Goal: Task Accomplishment & Management: Manage account settings

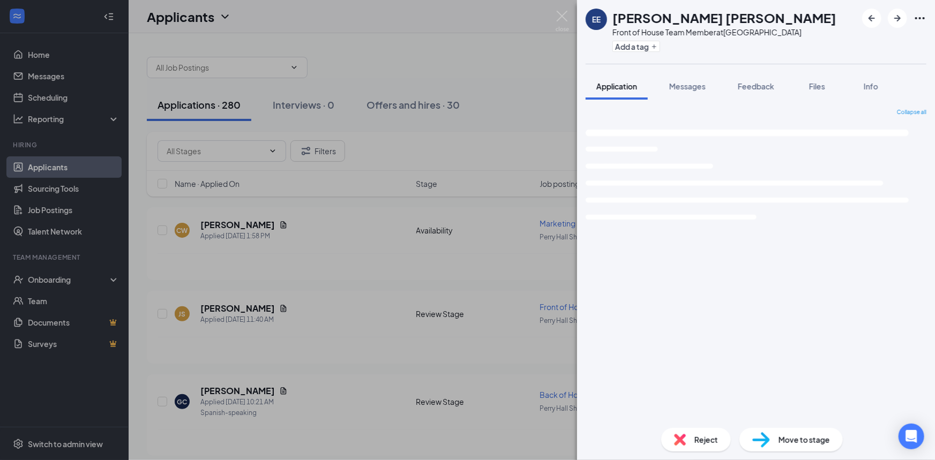
click at [560, 17] on img at bounding box center [562, 21] width 13 height 21
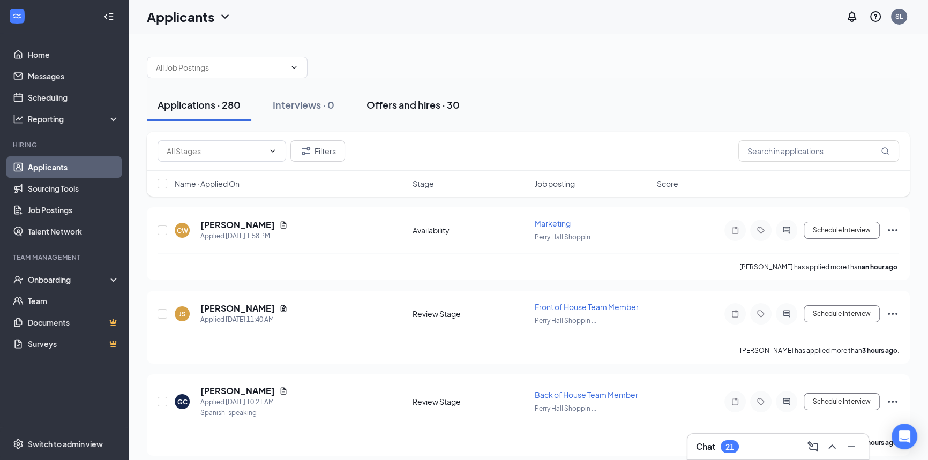
click at [406, 104] on div "Offers and hires · 30" at bounding box center [413, 104] width 93 height 13
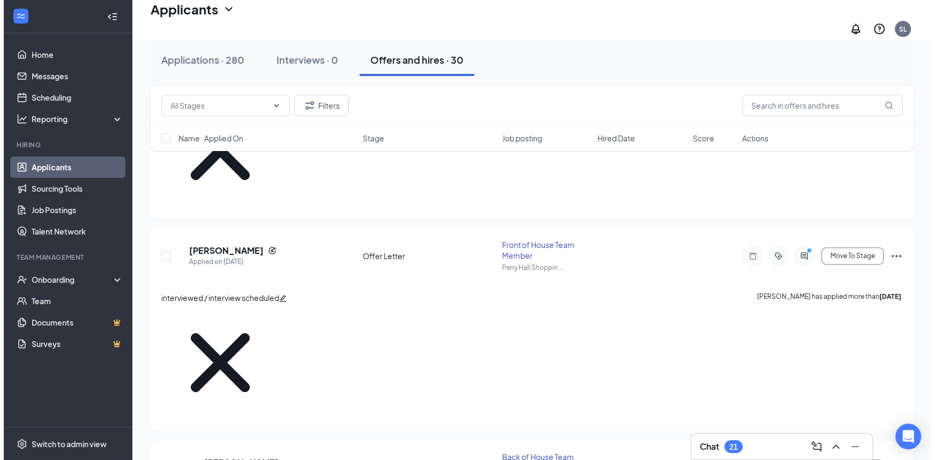
scroll to position [390, 0]
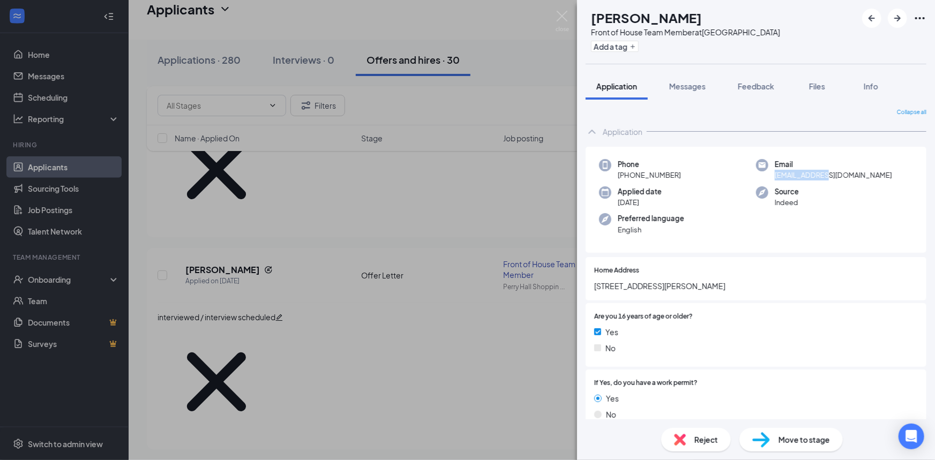
drag, startPoint x: 806, startPoint y: 175, endPoint x: 877, endPoint y: 180, distance: 71.4
click at [880, 180] on div "Email [EMAIL_ADDRESS][DOMAIN_NAME]" at bounding box center [834, 170] width 157 height 22
drag, startPoint x: 665, startPoint y: 171, endPoint x: 685, endPoint y: 173, distance: 19.9
click at [685, 172] on div "Phone [PHONE_NUMBER]" at bounding box center [677, 170] width 157 height 22
drag, startPoint x: 595, startPoint y: 282, endPoint x: 638, endPoint y: 288, distance: 43.3
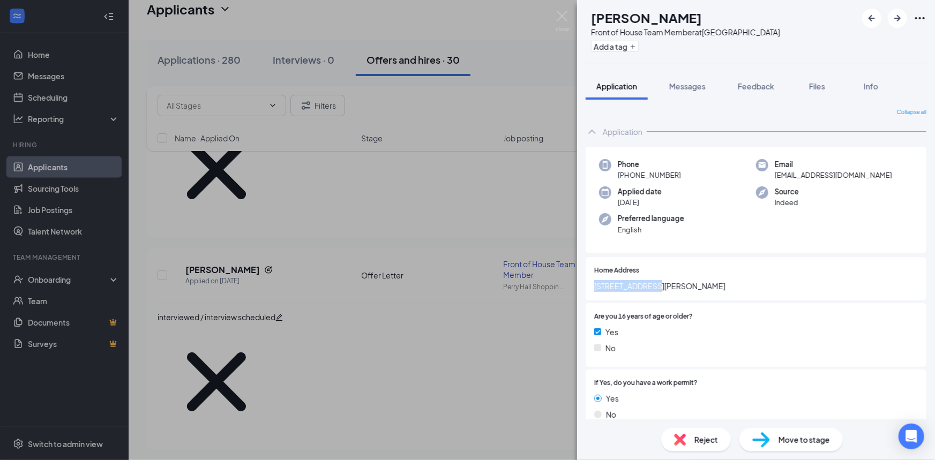
click at [675, 285] on span "[STREET_ADDRESS][PERSON_NAME]" at bounding box center [756, 286] width 324 height 12
drag, startPoint x: 616, startPoint y: 230, endPoint x: 648, endPoint y: 233, distance: 32.8
click at [648, 233] on div "Preferred language English" at bounding box center [677, 224] width 157 height 22
copy span "English"
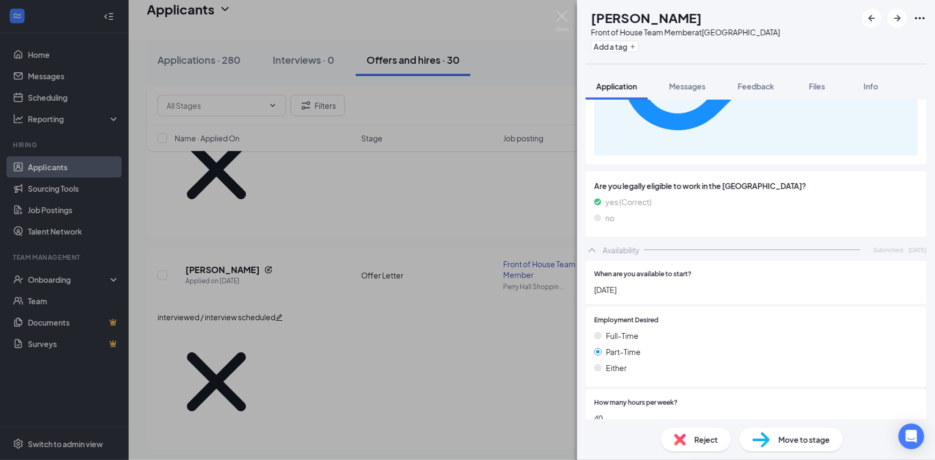
scroll to position [828, 0]
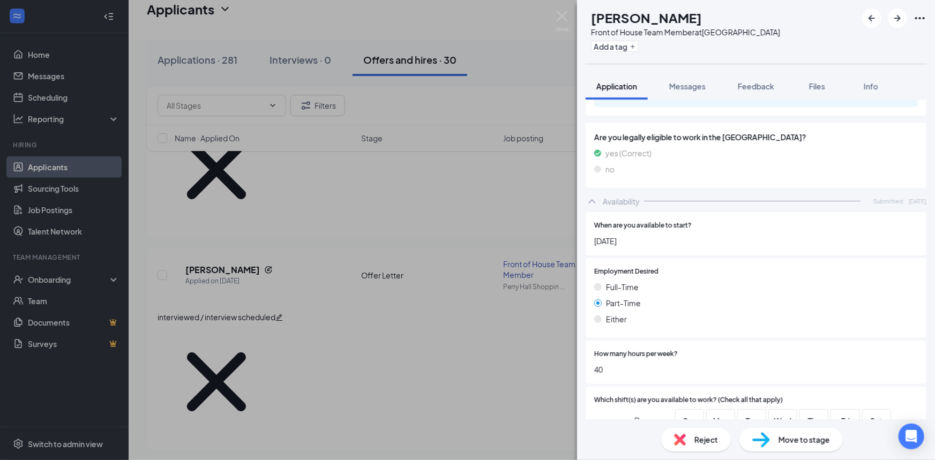
click at [773, 437] on div "Move to stage" at bounding box center [790, 440] width 103 height 24
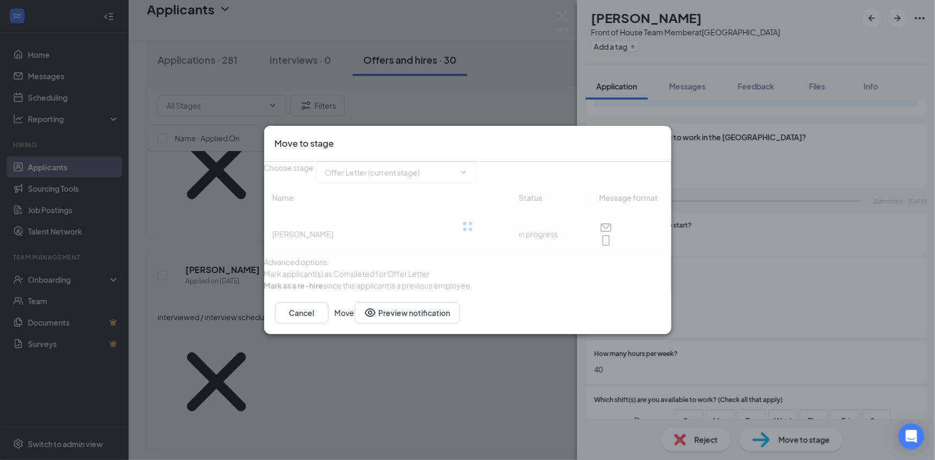
type input "Hiring Complete (next stage)"
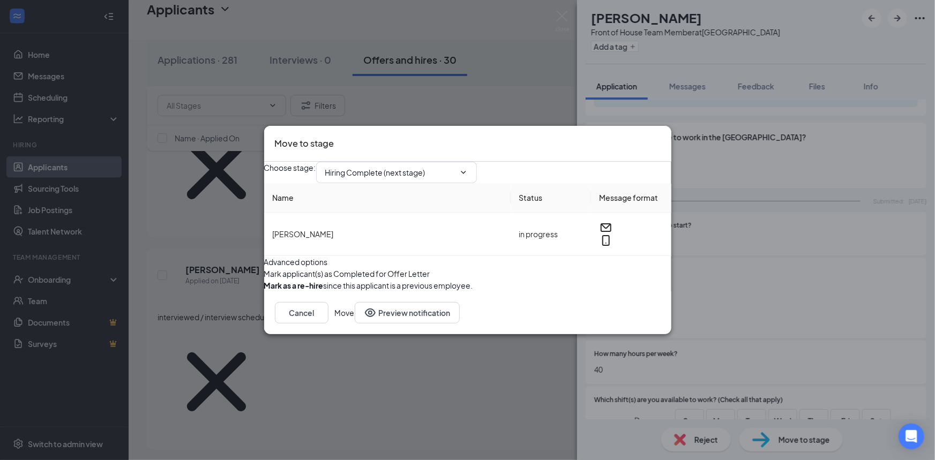
click at [355, 324] on button "Move" at bounding box center [345, 312] width 20 height 21
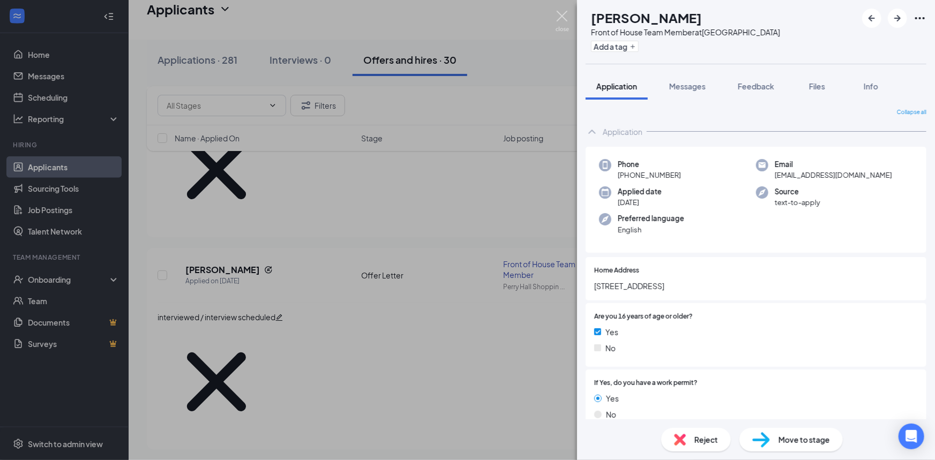
click at [559, 16] on img at bounding box center [562, 21] width 13 height 21
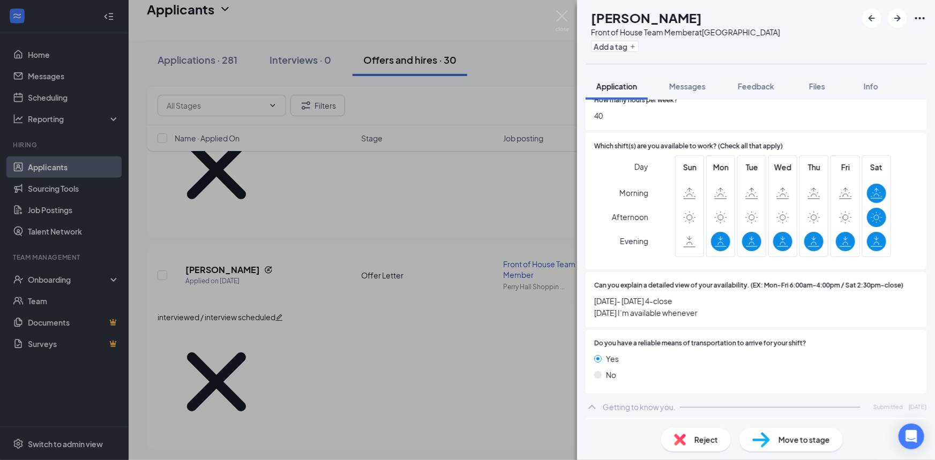
scroll to position [1231, 0]
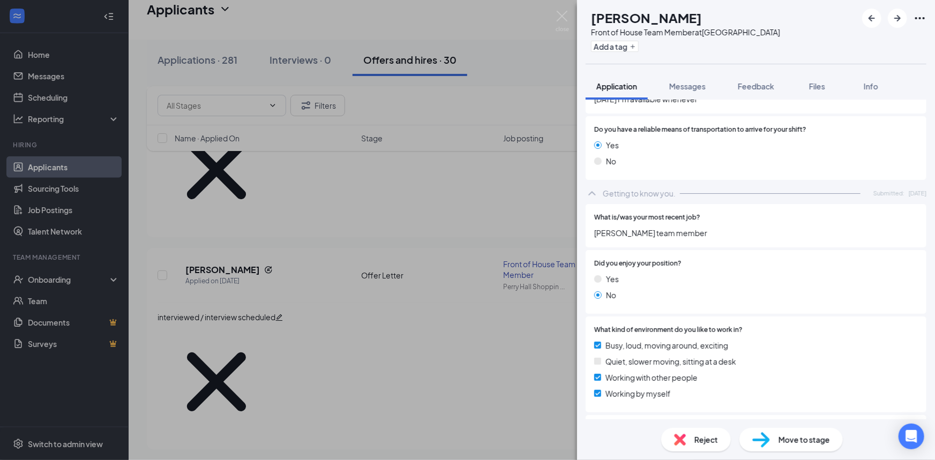
click at [812, 445] on span "Move to stage" at bounding box center [804, 440] width 51 height 12
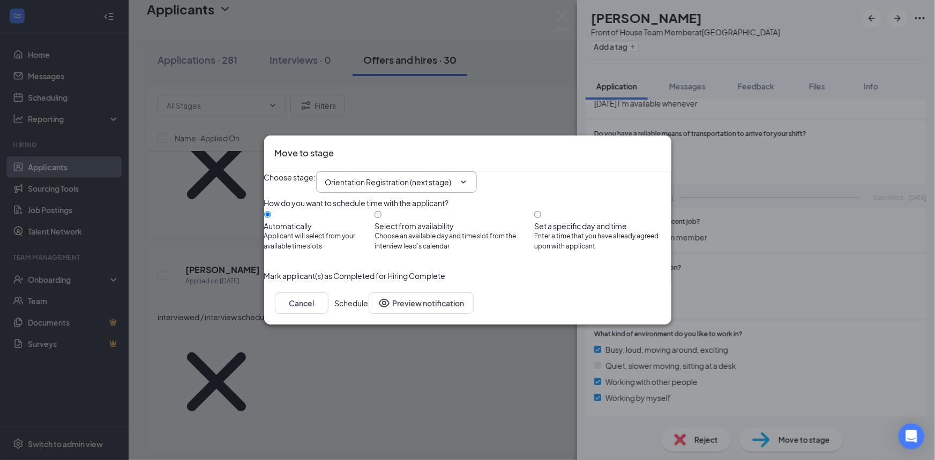
click at [455, 176] on input "Orientation Registration (next stage)" at bounding box center [390, 182] width 130 height 12
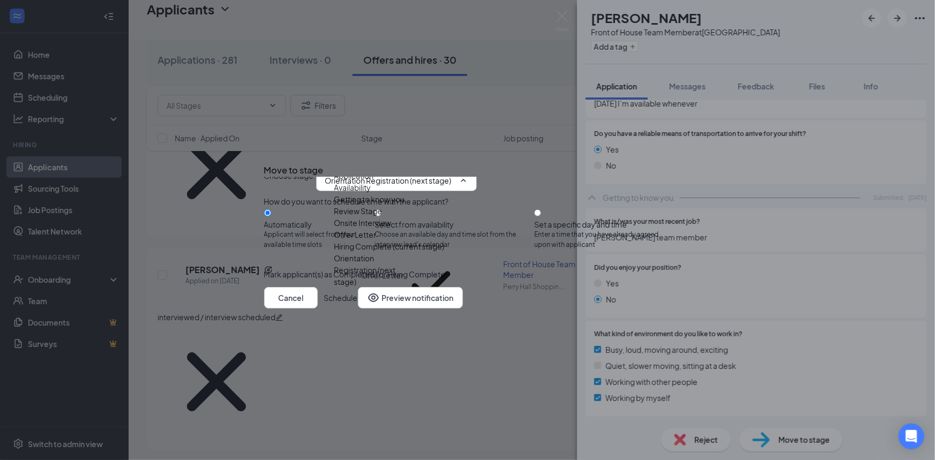
scroll to position [8, 0]
click at [398, 329] on div "Orientation Handbook Sign" at bounding box center [381, 335] width 95 height 12
type input "Orientation Handbook Sign"
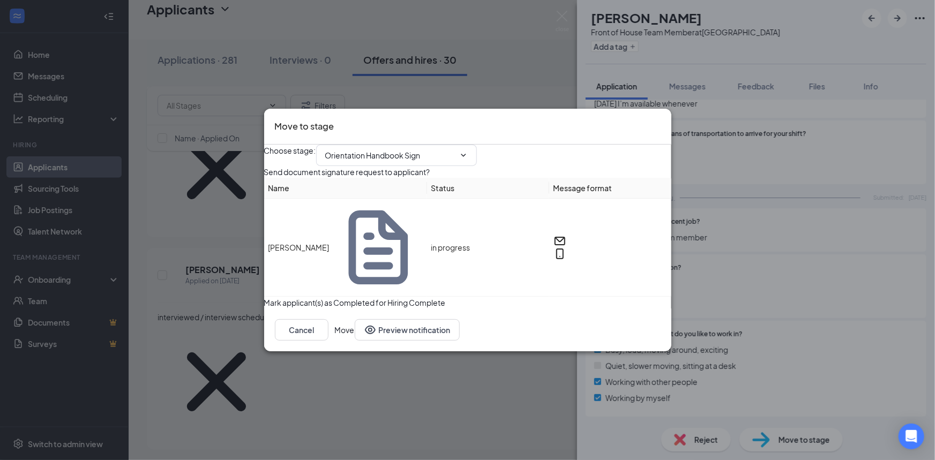
click at [355, 331] on button "Move" at bounding box center [345, 329] width 20 height 21
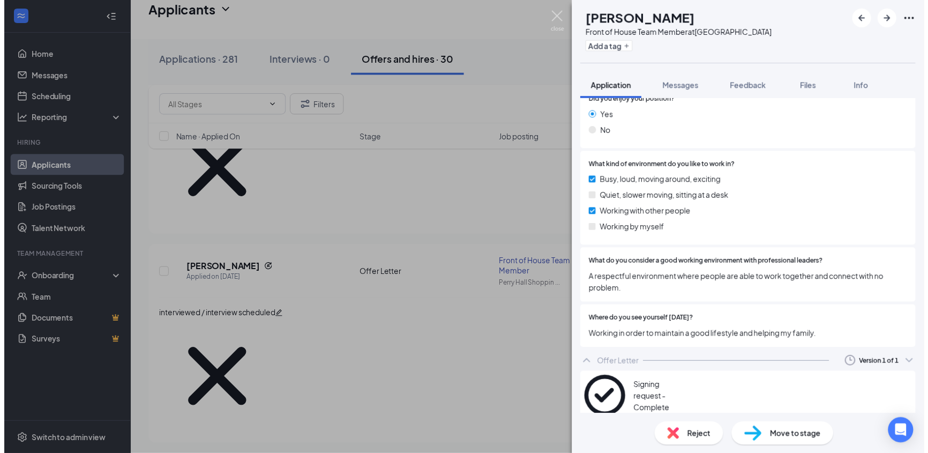
scroll to position [1296, 0]
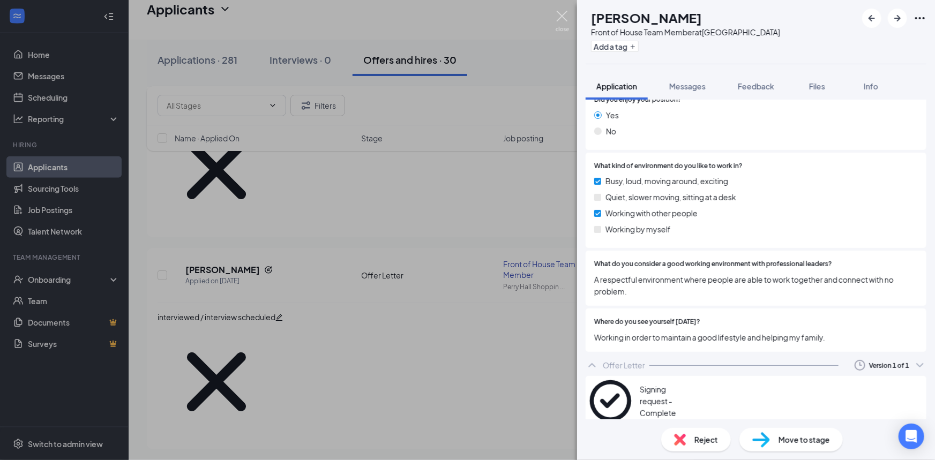
click at [561, 16] on img at bounding box center [562, 21] width 13 height 21
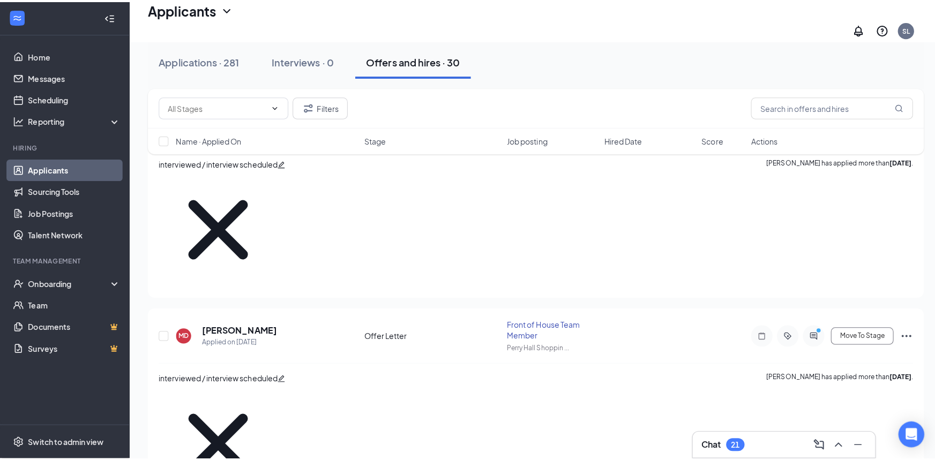
scroll to position [97, 0]
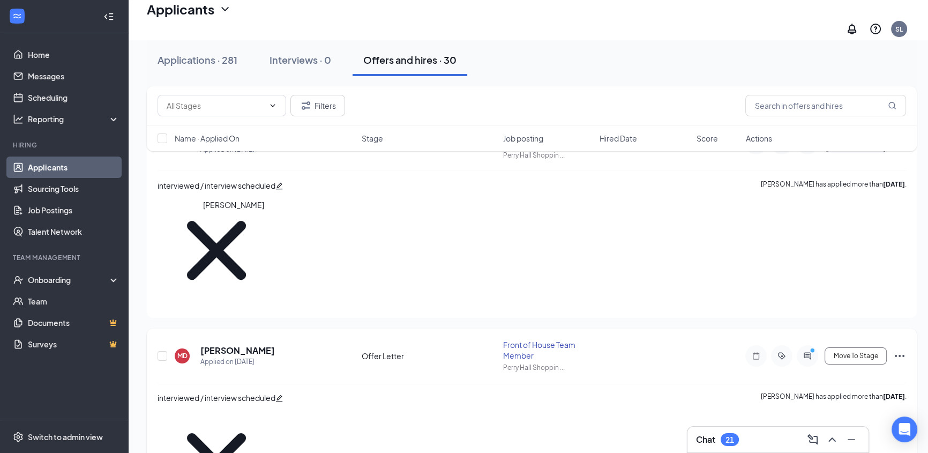
click at [223, 345] on h5 "[PERSON_NAME]" at bounding box center [237, 351] width 74 height 12
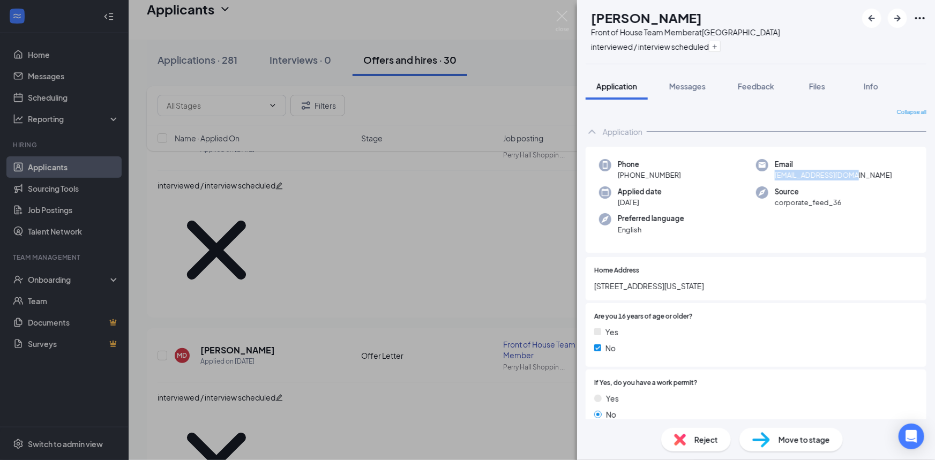
drag, startPoint x: 852, startPoint y: 181, endPoint x: 864, endPoint y: 179, distance: 12.4
click at [866, 180] on div "Email [EMAIL_ADDRESS][DOMAIN_NAME]" at bounding box center [834, 170] width 157 height 22
drag, startPoint x: 594, startPoint y: 284, endPoint x: 743, endPoint y: 287, distance: 149.0
click at [768, 288] on span "[STREET_ADDRESS][US_STATE]" at bounding box center [756, 286] width 324 height 12
drag, startPoint x: 616, startPoint y: 228, endPoint x: 640, endPoint y: 229, distance: 23.6
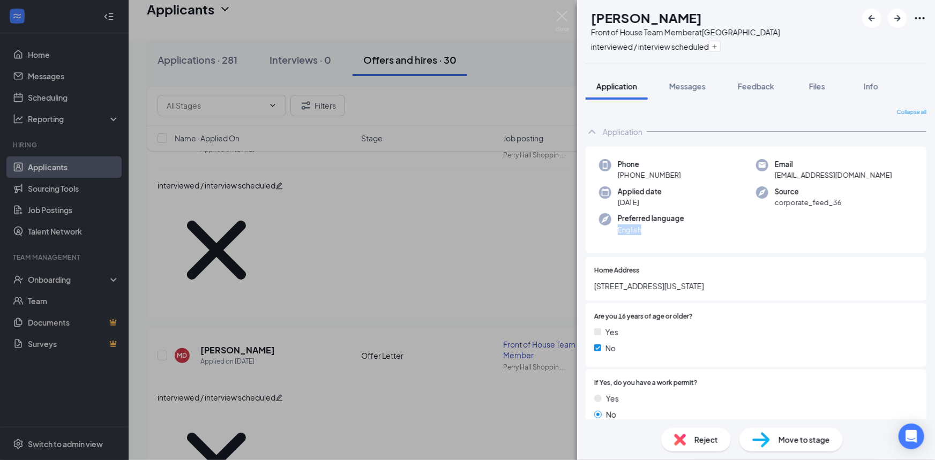
click at [640, 228] on div "Preferred language English" at bounding box center [677, 224] width 157 height 22
drag, startPoint x: 625, startPoint y: 175, endPoint x: 687, endPoint y: 172, distance: 62.2
click at [693, 175] on div "Phone [PHONE_NUMBER]" at bounding box center [677, 170] width 157 height 22
click at [567, 17] on img at bounding box center [562, 21] width 13 height 21
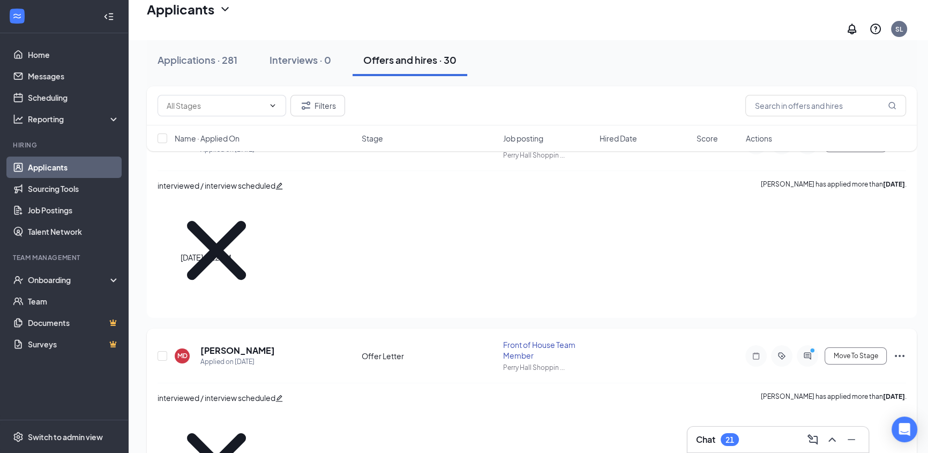
click at [229, 345] on h5 "[PERSON_NAME]" at bounding box center [237, 351] width 74 height 12
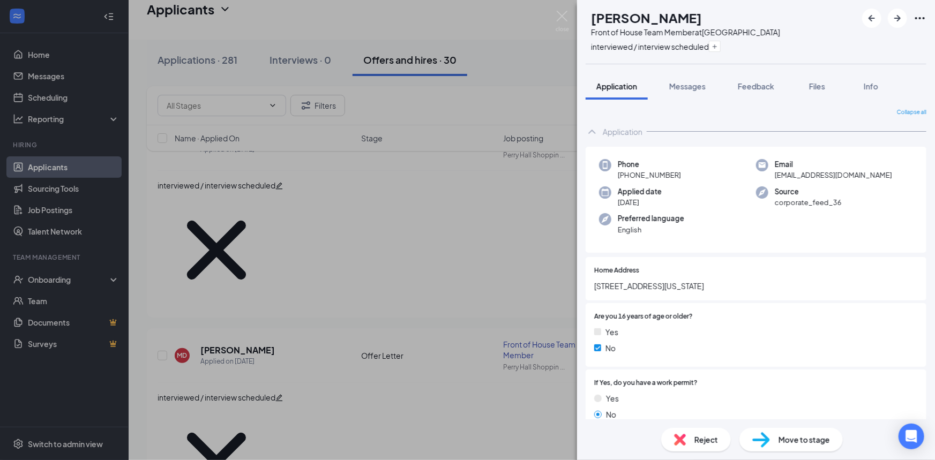
click at [789, 444] on span "Move to stage" at bounding box center [804, 440] width 51 height 12
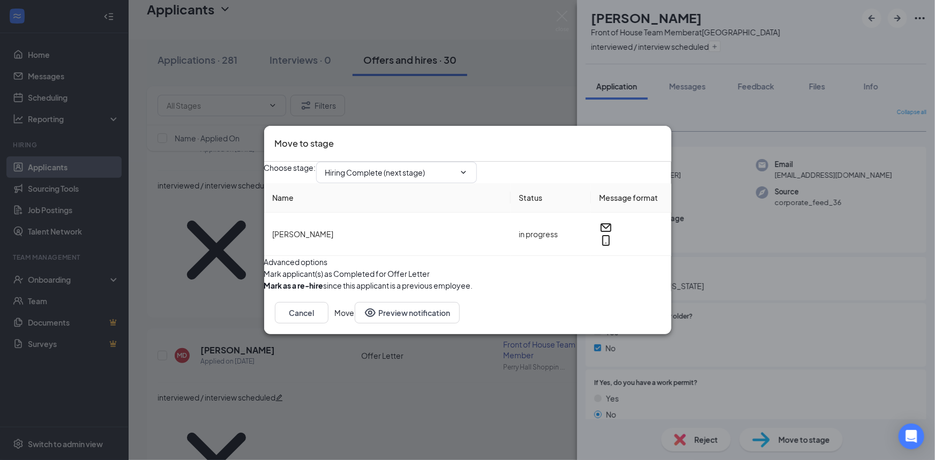
click at [355, 324] on button "Move" at bounding box center [345, 312] width 20 height 21
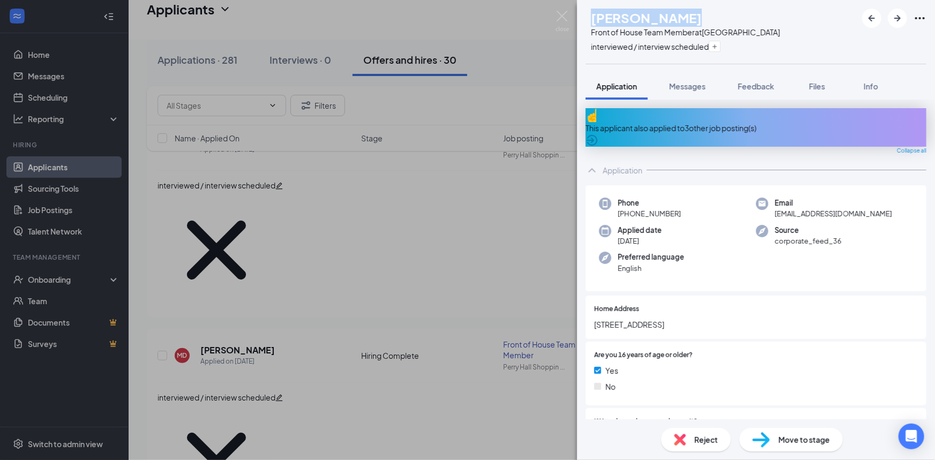
drag, startPoint x: 615, startPoint y: 18, endPoint x: 713, endPoint y: 18, distance: 98.1
click at [713, 18] on div "[PERSON_NAME]" at bounding box center [685, 18] width 189 height 18
drag, startPoint x: 769, startPoint y: 207, endPoint x: 847, endPoint y: 206, distance: 77.2
click at [848, 206] on div "Email [EMAIL_ADDRESS][DOMAIN_NAME]" at bounding box center [834, 209] width 157 height 22
click at [852, 208] on span "[EMAIL_ADDRESS][DOMAIN_NAME]" at bounding box center [833, 213] width 117 height 11
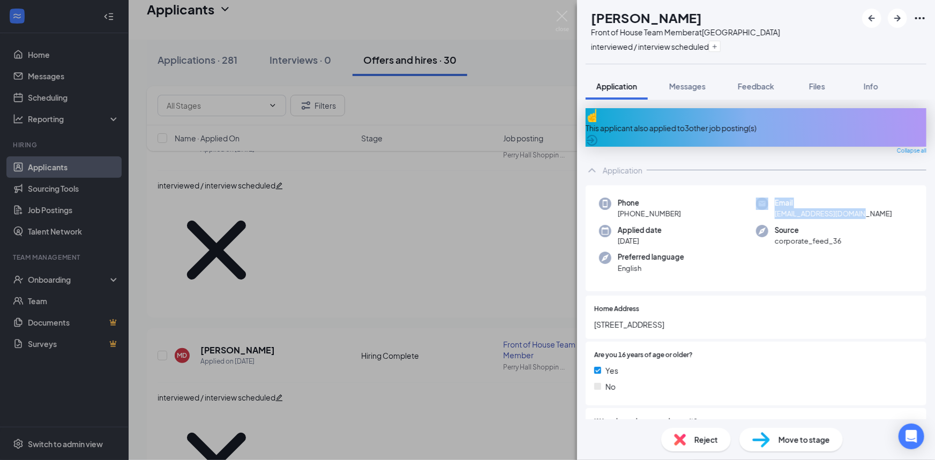
drag, startPoint x: 856, startPoint y: 206, endPoint x: 758, endPoint y: 210, distance: 97.6
click at [758, 210] on div "Email [EMAIL_ADDRESS][DOMAIN_NAME]" at bounding box center [834, 209] width 157 height 22
click at [830, 208] on span "[EMAIL_ADDRESS][DOMAIN_NAME]" at bounding box center [833, 213] width 117 height 11
click at [854, 208] on div "Email [EMAIL_ADDRESS][DOMAIN_NAME]" at bounding box center [834, 209] width 157 height 22
click at [853, 208] on div "Email [EMAIL_ADDRESS][DOMAIN_NAME]" at bounding box center [834, 209] width 157 height 22
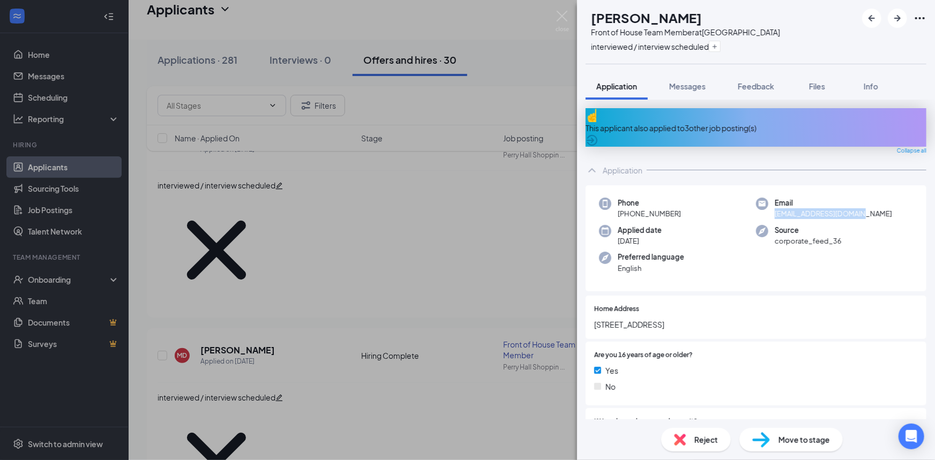
drag, startPoint x: 851, startPoint y: 205, endPoint x: 770, endPoint y: 210, distance: 81.6
click at [770, 210] on div "Email [EMAIL_ADDRESS][DOMAIN_NAME]" at bounding box center [834, 209] width 157 height 22
copy span "[EMAIL_ADDRESS][DOMAIN_NAME]"
drag, startPoint x: 627, startPoint y: 208, endPoint x: 690, endPoint y: 208, distance: 62.7
click at [690, 208] on div "Phone [PHONE_NUMBER]" at bounding box center [677, 209] width 157 height 22
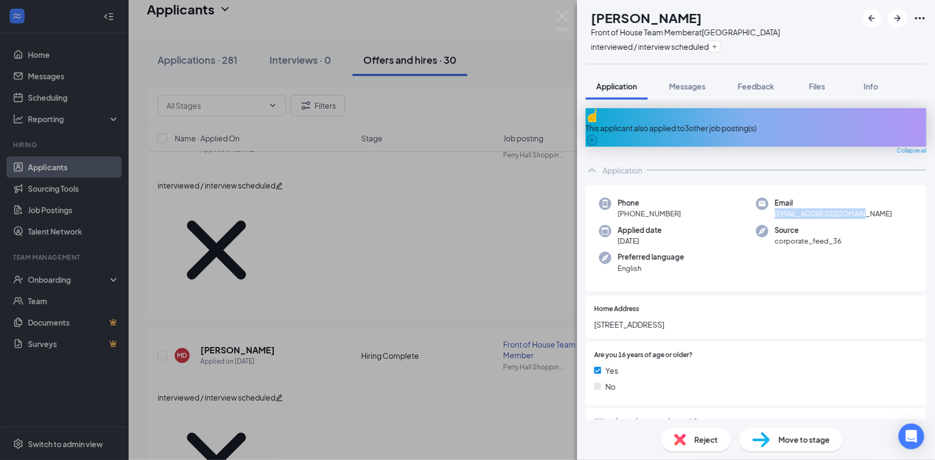
copy span "[PHONE_NUMBER]"
drag, startPoint x: 595, startPoint y: 317, endPoint x: 700, endPoint y: 320, distance: 105.1
click at [700, 320] on span "[STREET_ADDRESS]" at bounding box center [756, 325] width 324 height 12
copy span "[STREET_ADDRESS]"
drag, startPoint x: 616, startPoint y: 260, endPoint x: 647, endPoint y: 263, distance: 30.7
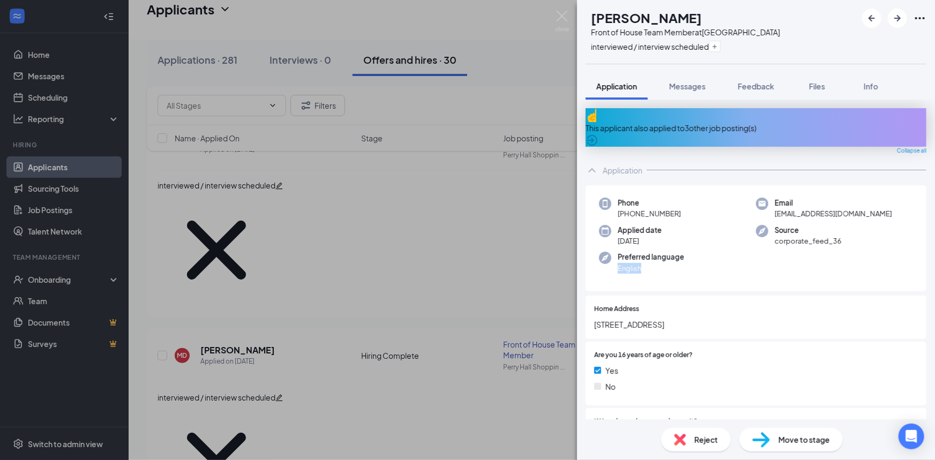
click at [666, 263] on div "Preferred language English" at bounding box center [677, 263] width 157 height 22
copy span "English"
click at [782, 436] on span "Move to stage" at bounding box center [804, 440] width 51 height 12
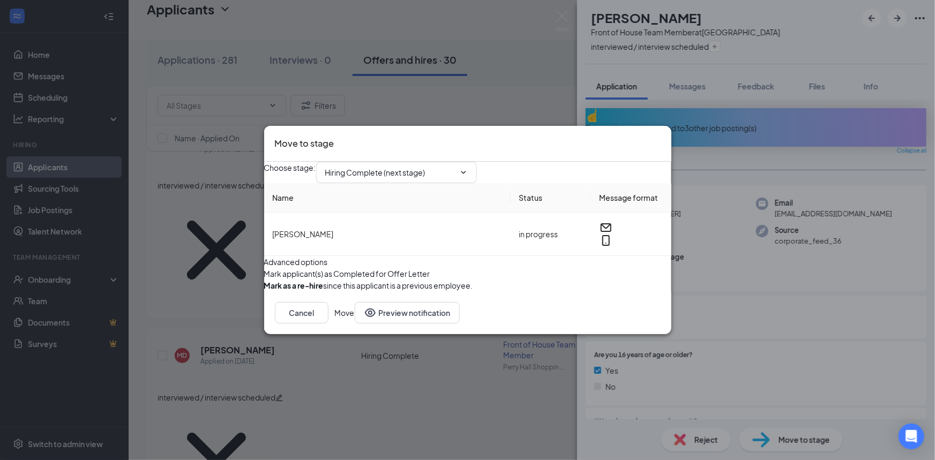
click at [355, 324] on button "Move" at bounding box center [345, 312] width 20 height 21
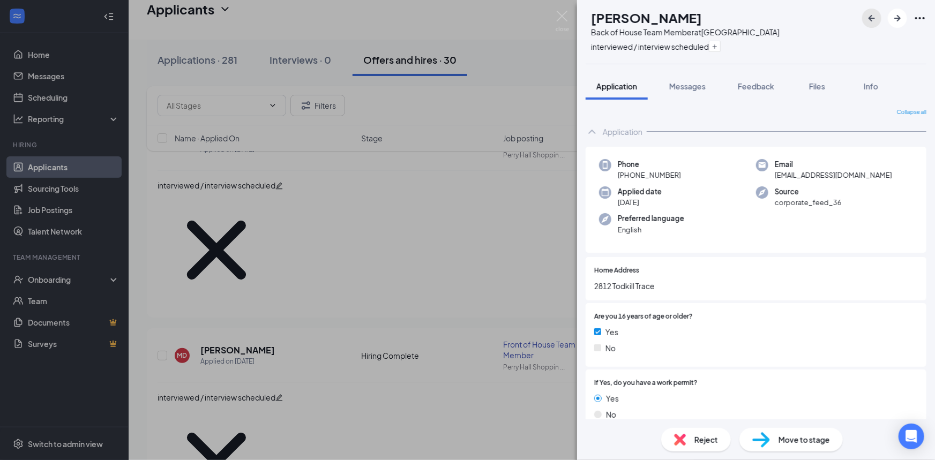
click at [871, 19] on icon "ArrowLeftNew" at bounding box center [871, 18] width 13 height 13
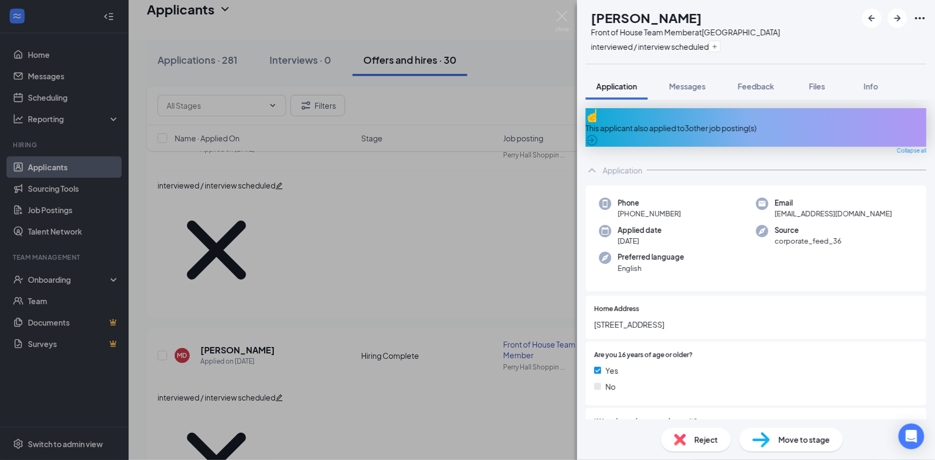
click at [801, 435] on span "Move to stage" at bounding box center [804, 440] width 51 height 12
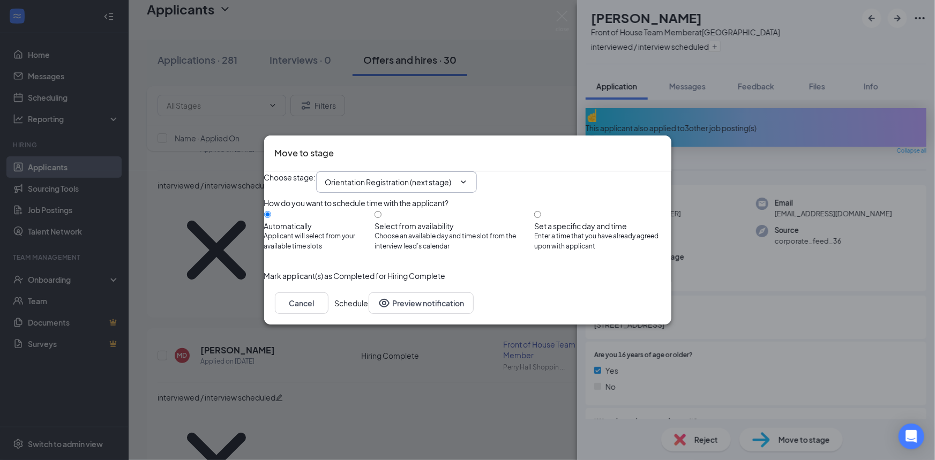
click at [434, 171] on span "Orientation Registration (next stage)" at bounding box center [396, 181] width 161 height 21
click at [437, 193] on div "How do you want to schedule time with the applicant? Automatically Applicant wi…" at bounding box center [467, 231] width 407 height 77
click at [435, 171] on span "Orientation Registration (next stage)" at bounding box center [396, 181] width 161 height 21
click at [437, 176] on input "Orientation Registration (next stage)" at bounding box center [390, 182] width 130 height 12
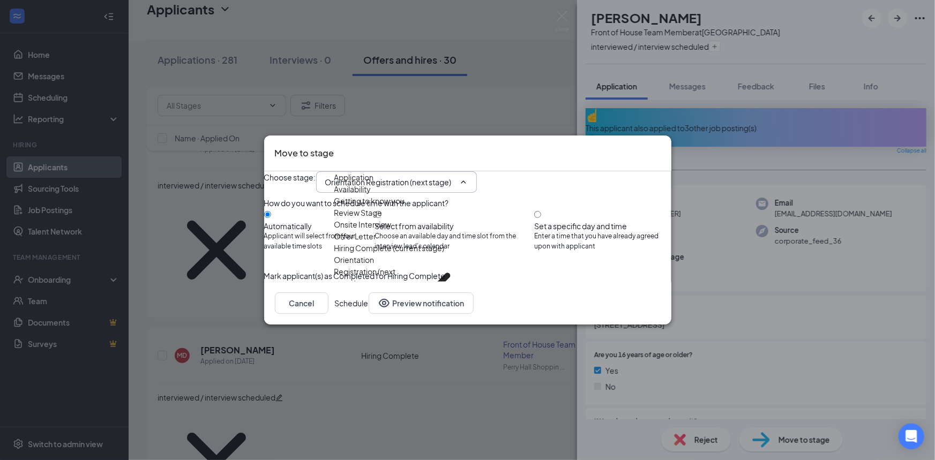
click at [424, 332] on div "Orientation Handbook Sign" at bounding box center [381, 338] width 95 height 12
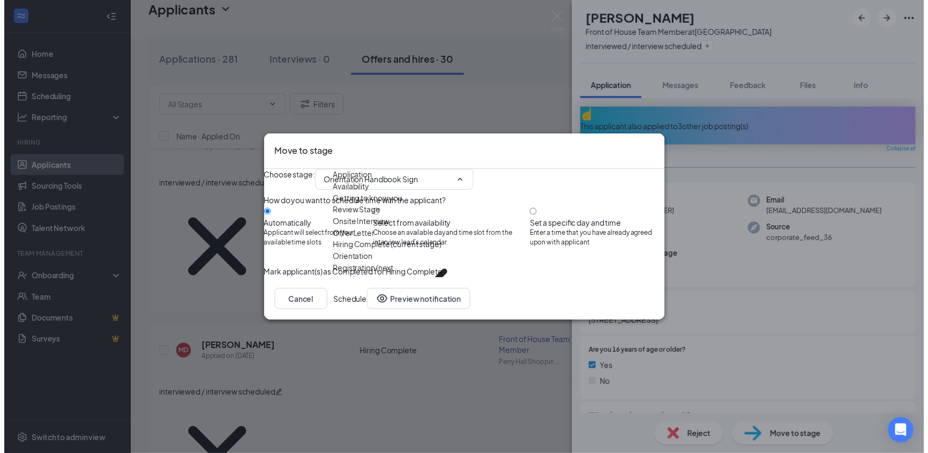
scroll to position [86, 0]
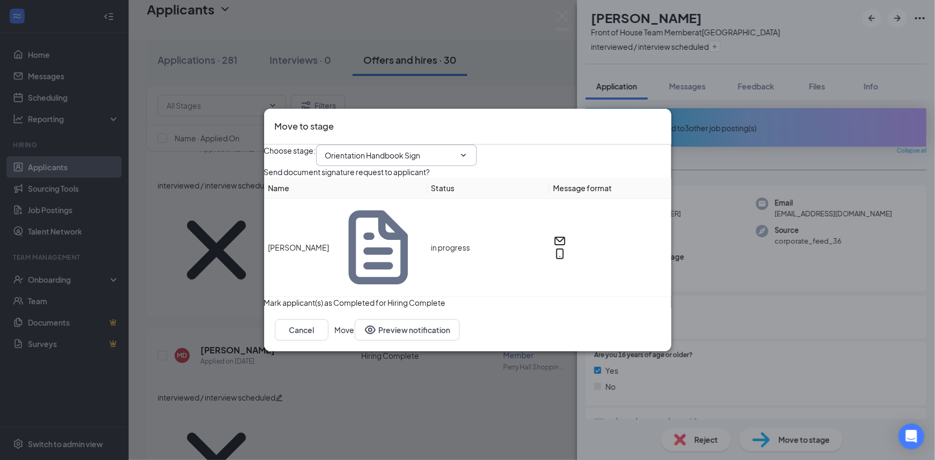
click at [455, 161] on input "Orientation Handbook Sign" at bounding box center [390, 156] width 130 height 12
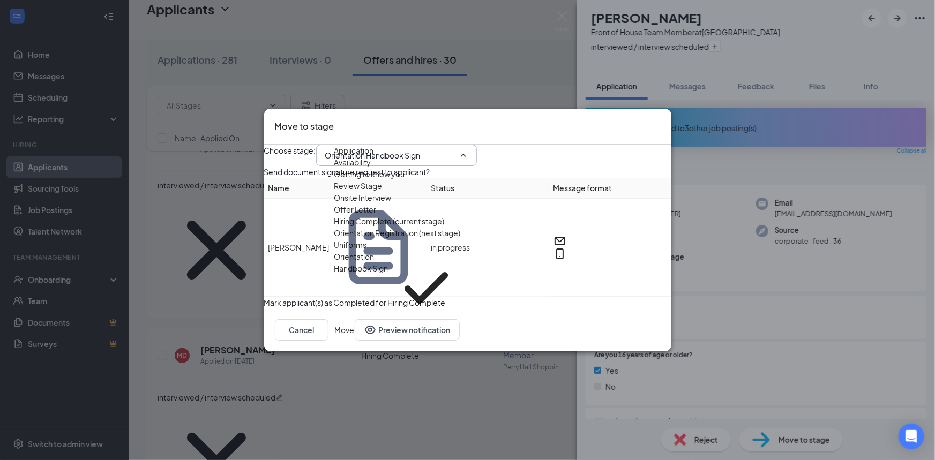
click at [367, 251] on div "Uniforms" at bounding box center [350, 245] width 33 height 12
type input "Uniforms"
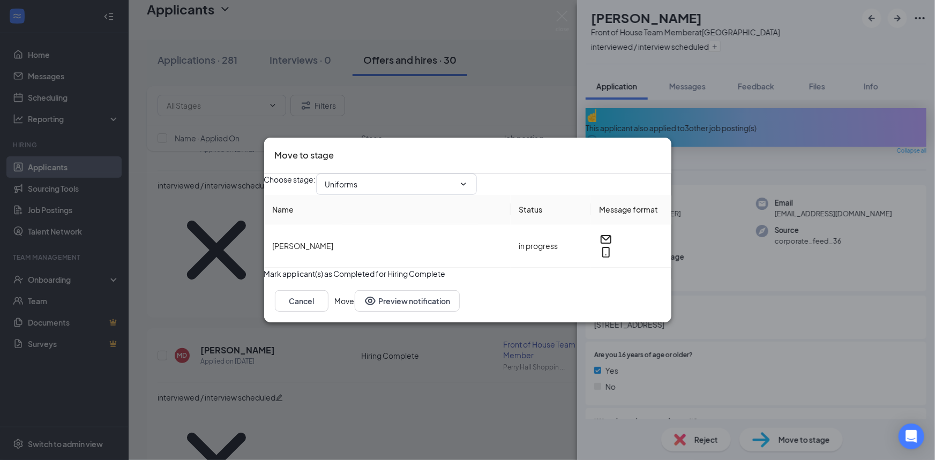
click at [355, 312] on button "Move" at bounding box center [345, 300] width 20 height 21
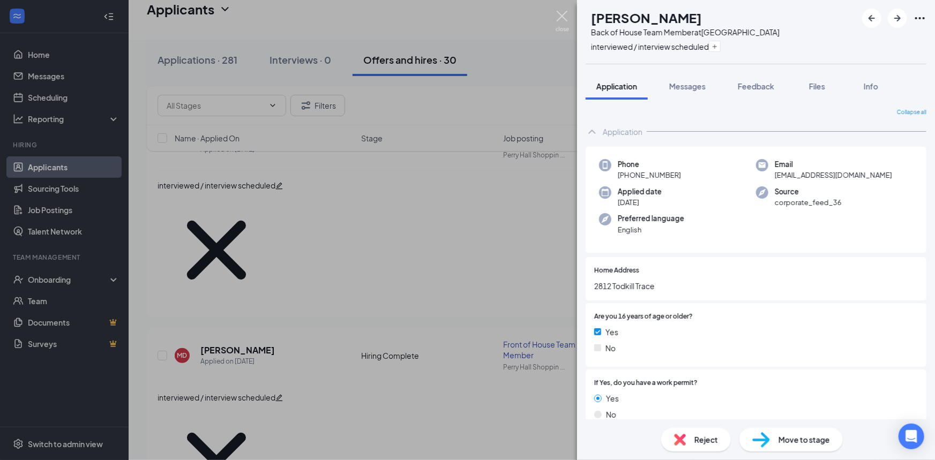
click at [563, 17] on img at bounding box center [562, 21] width 13 height 21
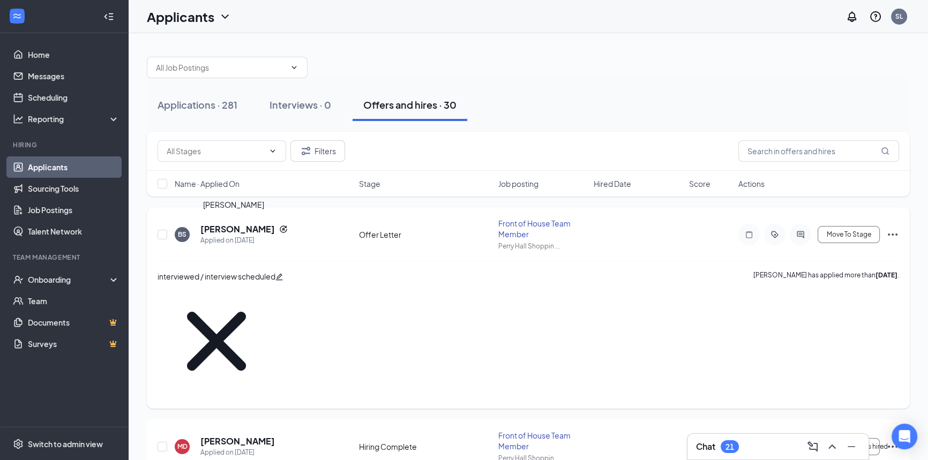
click at [220, 227] on h5 "[PERSON_NAME]" at bounding box center [237, 229] width 74 height 12
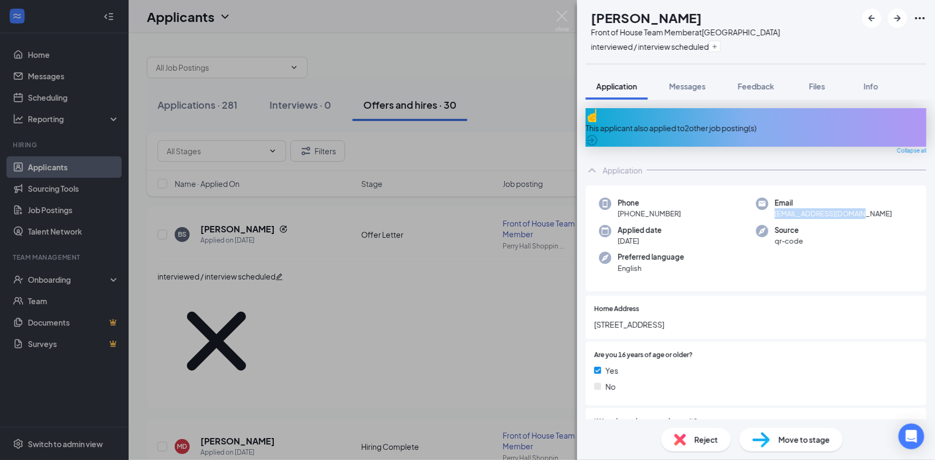
drag, startPoint x: 809, startPoint y: 206, endPoint x: 870, endPoint y: 207, distance: 61.1
click at [869, 208] on div "Email [EMAIL_ADDRESS][DOMAIN_NAME]" at bounding box center [834, 209] width 157 height 22
copy span "[EMAIL_ADDRESS][DOMAIN_NAME]"
drag, startPoint x: 616, startPoint y: 266, endPoint x: 648, endPoint y: 264, distance: 32.2
click at [648, 264] on div "Phone [PHONE_NUMBER] Email [EMAIL_ADDRESS][DOMAIN_NAME] Applied date [DATE] Sou…" at bounding box center [756, 238] width 341 height 107
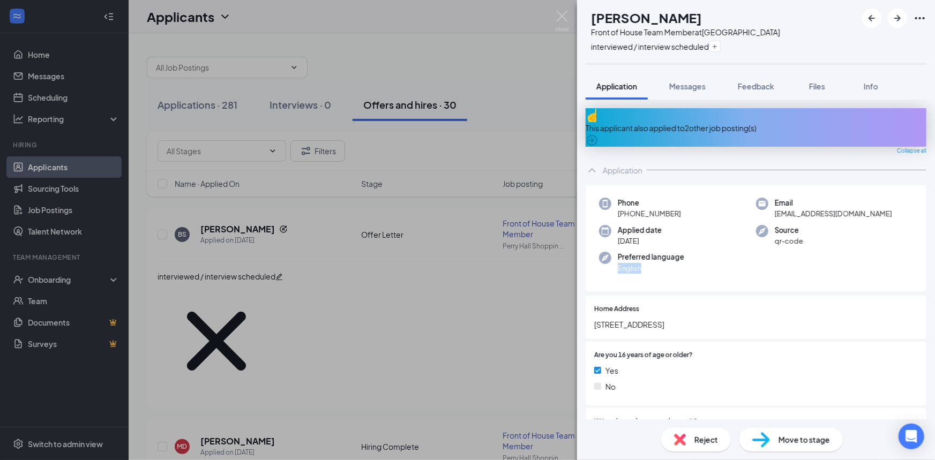
copy span "English"
drag, startPoint x: 639, startPoint y: 318, endPoint x: 642, endPoint y: 313, distance: 5.8
click at [675, 319] on span "[STREET_ADDRESS]" at bounding box center [756, 325] width 324 height 12
copy span "[STREET_ADDRESS]"
drag, startPoint x: 627, startPoint y: 206, endPoint x: 685, endPoint y: 209, distance: 58.5
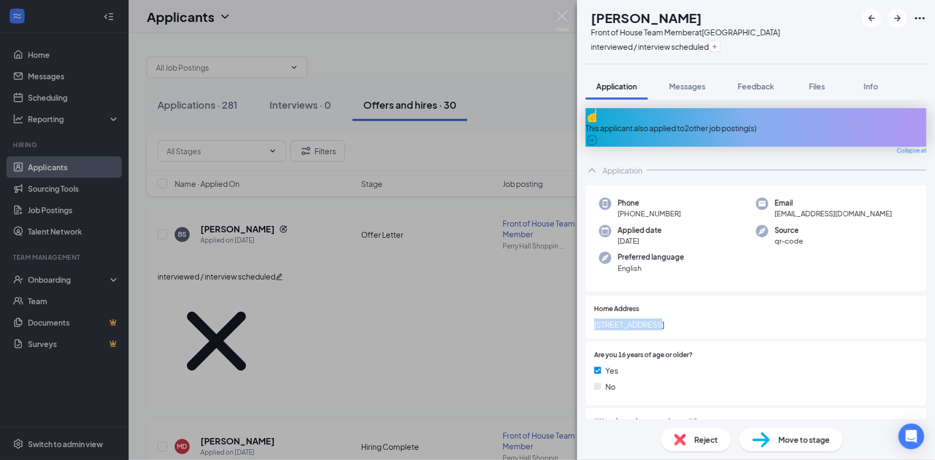
click at [704, 214] on div "Phone [PHONE_NUMBER] Email [EMAIL_ADDRESS][DOMAIN_NAME] Applied date [DATE] Sou…" at bounding box center [756, 238] width 341 height 107
click at [655, 208] on span "[PHONE_NUMBER]" at bounding box center [649, 213] width 63 height 11
click at [629, 208] on span "[PHONE_NUMBER]" at bounding box center [649, 213] width 63 height 11
drag, startPoint x: 627, startPoint y: 207, endPoint x: 683, endPoint y: 207, distance: 56.3
click at [683, 207] on div "Phone [PHONE_NUMBER]" at bounding box center [677, 209] width 157 height 22
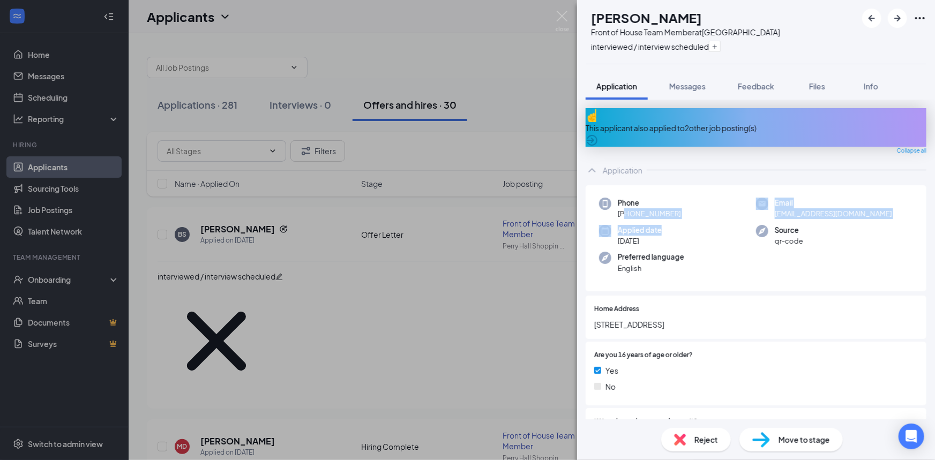
copy span "[PHONE_NUMBER]"
click at [798, 450] on div "Move to stage" at bounding box center [790, 440] width 103 height 24
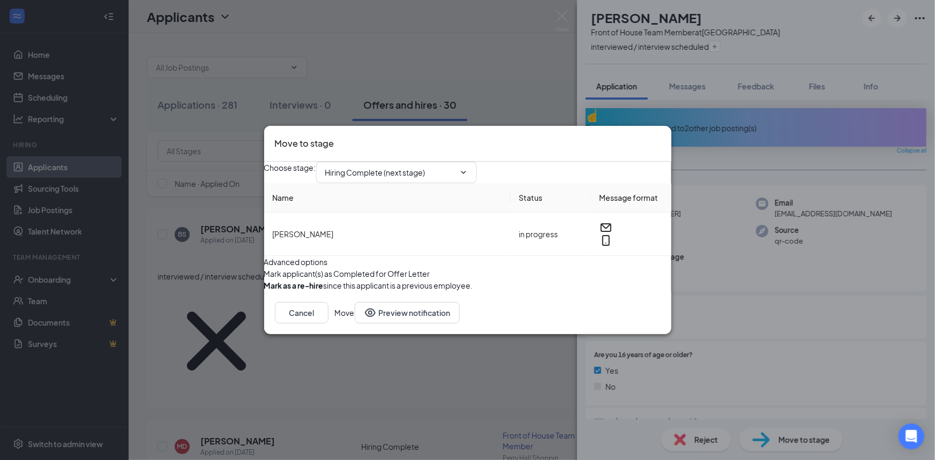
click at [355, 324] on button "Move" at bounding box center [345, 312] width 20 height 21
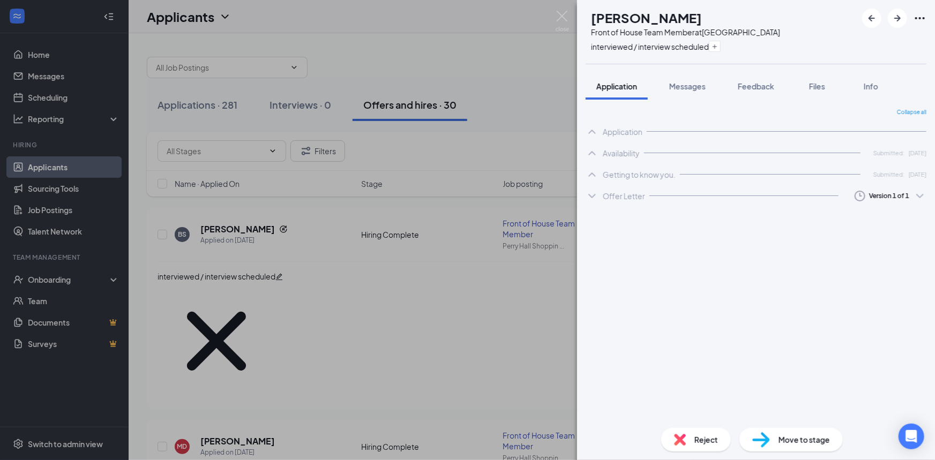
click at [805, 442] on span "Move to stage" at bounding box center [804, 440] width 51 height 12
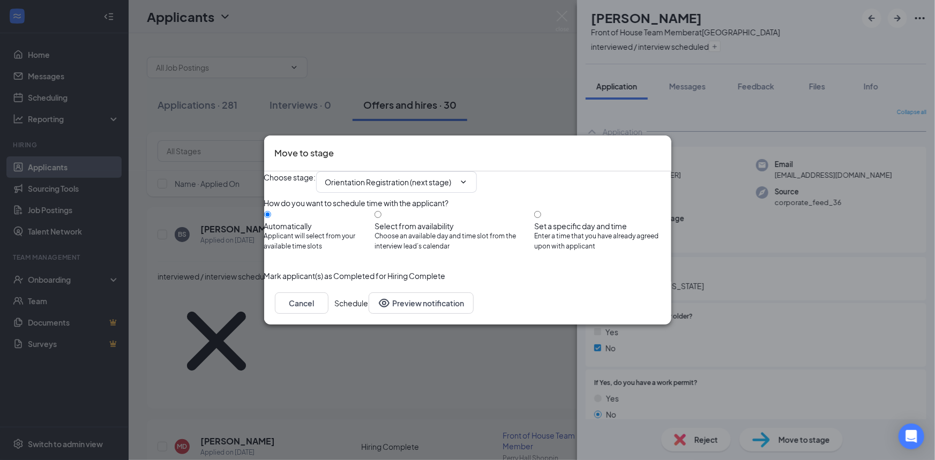
click at [661, 146] on icon "Cross" at bounding box center [661, 146] width 0 height 0
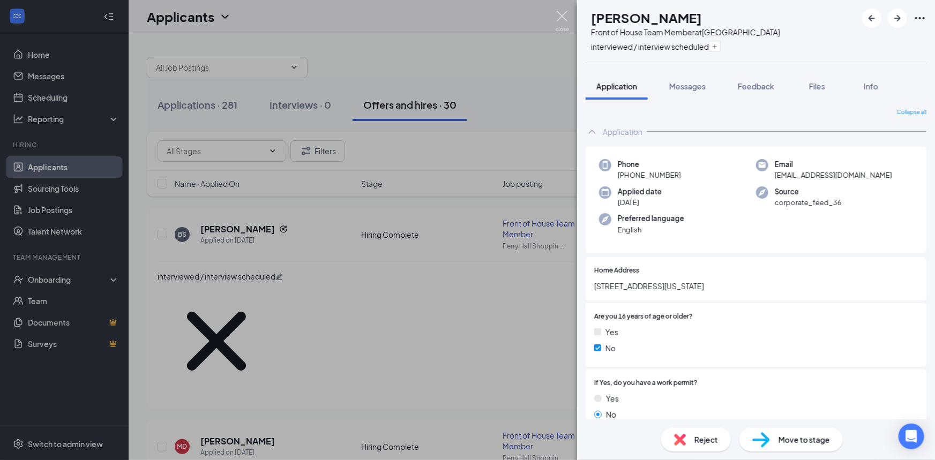
click at [559, 18] on img at bounding box center [562, 21] width 13 height 21
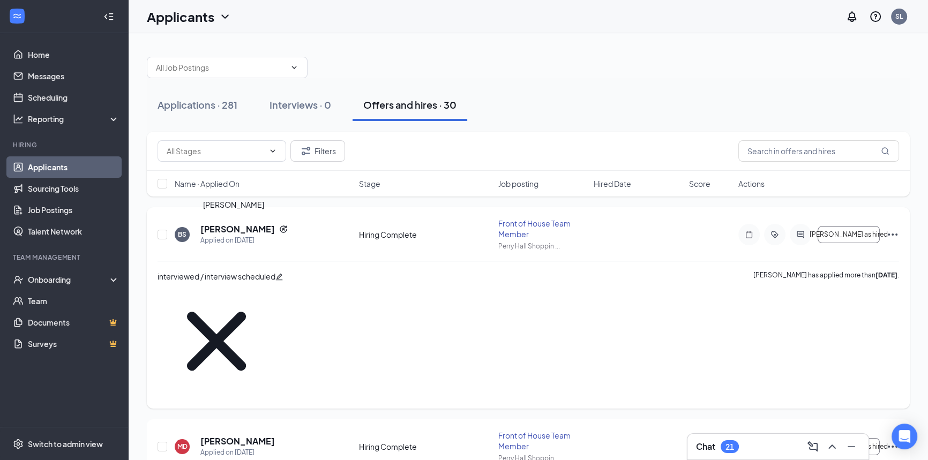
click at [229, 232] on h5 "[PERSON_NAME]" at bounding box center [237, 229] width 74 height 12
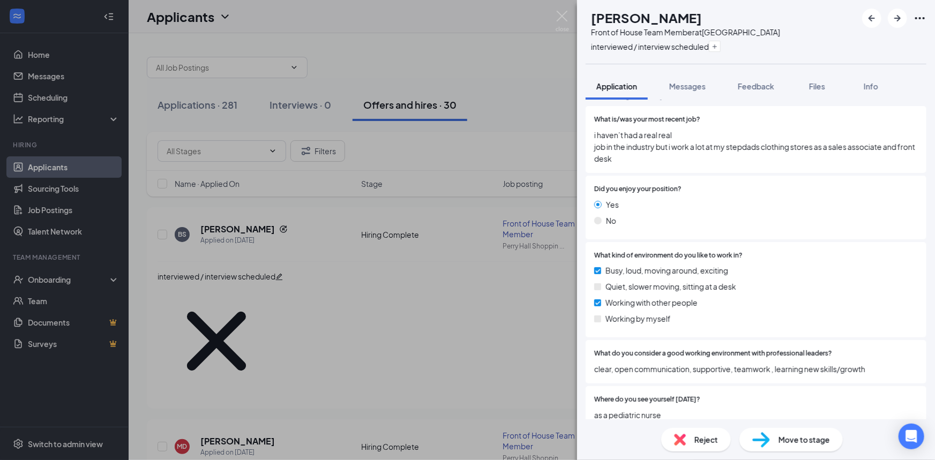
scroll to position [1260, 0]
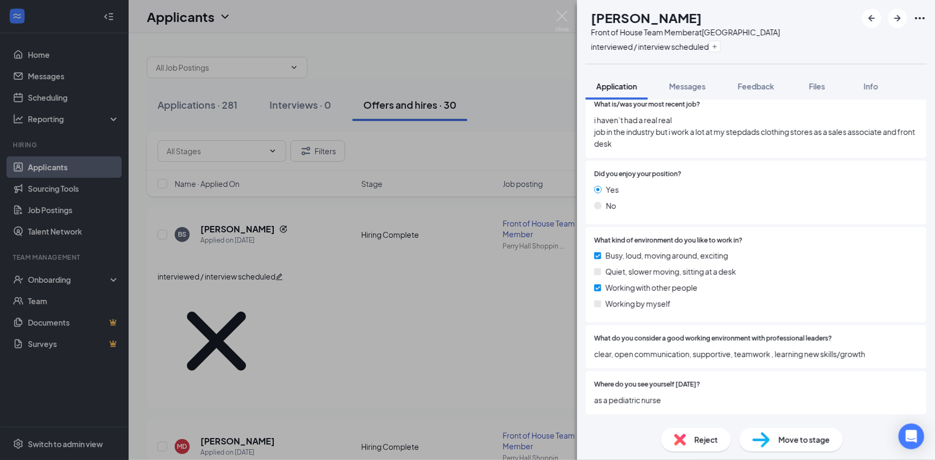
click at [793, 444] on span "Move to stage" at bounding box center [804, 440] width 51 height 12
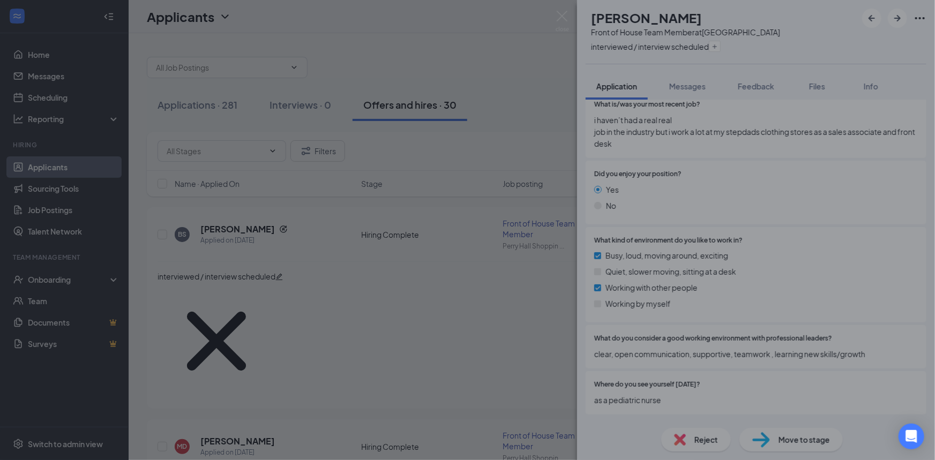
scroll to position [1256, 0]
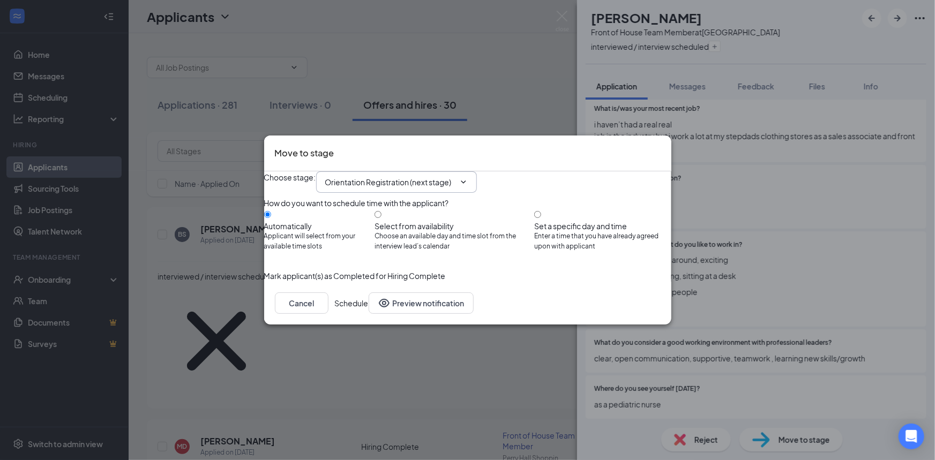
click at [471, 177] on span "Orientation Registration (next stage)" at bounding box center [396, 181] width 161 height 21
click at [477, 171] on span "Orientation Registration (next stage)" at bounding box center [396, 181] width 161 height 21
click at [445, 176] on input "Orientation Registration (next stage)" at bounding box center [390, 182] width 130 height 12
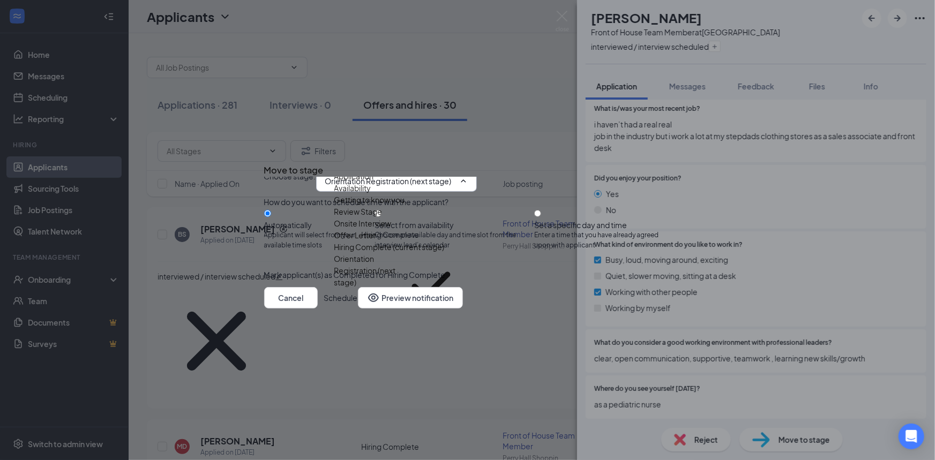
scroll to position [8, 0]
click at [430, 329] on div "Orientation Handbook Sign" at bounding box center [381, 335] width 95 height 12
type input "Orientation Handbook Sign"
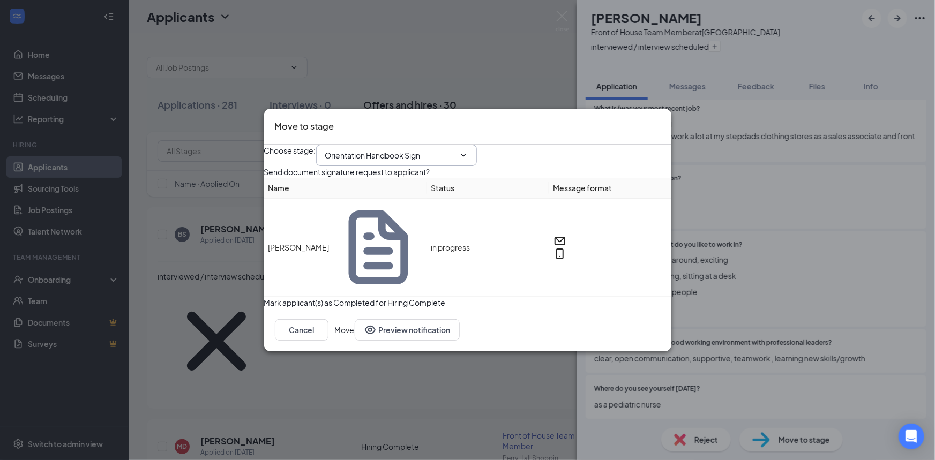
scroll to position [0, 0]
click at [355, 333] on button "Move" at bounding box center [345, 329] width 20 height 21
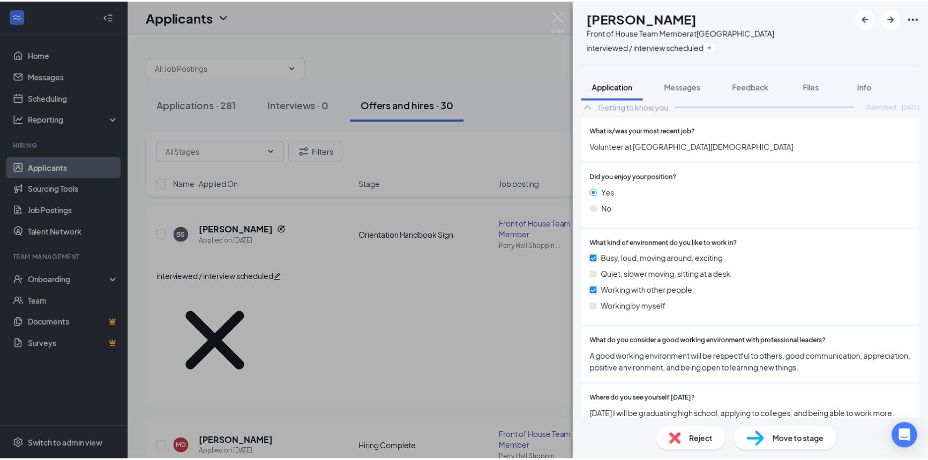
scroll to position [1176, 0]
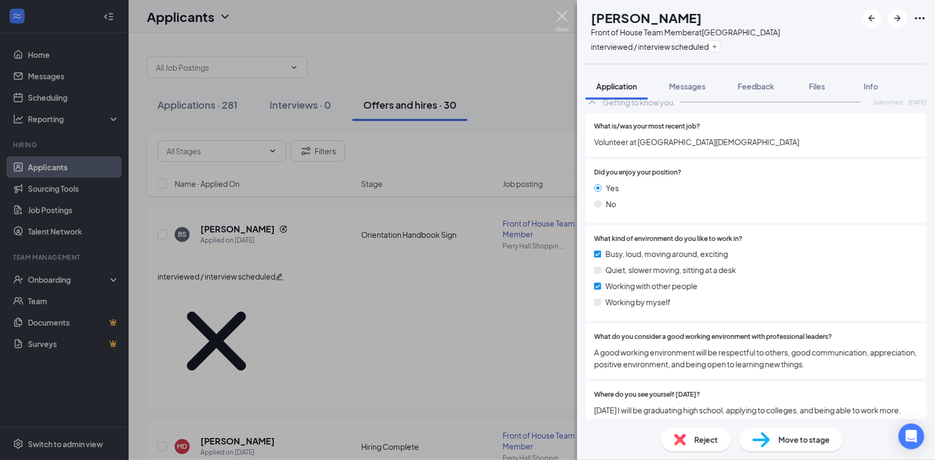
click at [562, 16] on img at bounding box center [562, 21] width 13 height 21
